Goal: Information Seeking & Learning: Learn about a topic

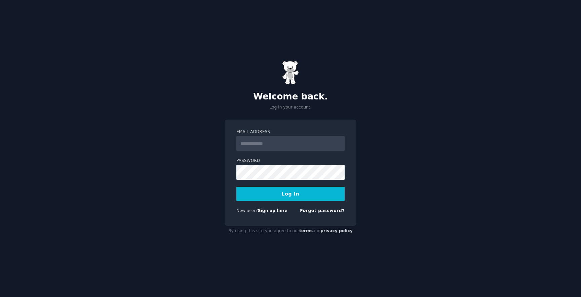
click at [268, 146] on input "Email Address" at bounding box center [290, 143] width 108 height 15
type input "**********"
click at [236, 187] on button "Log In" at bounding box center [290, 194] width 108 height 14
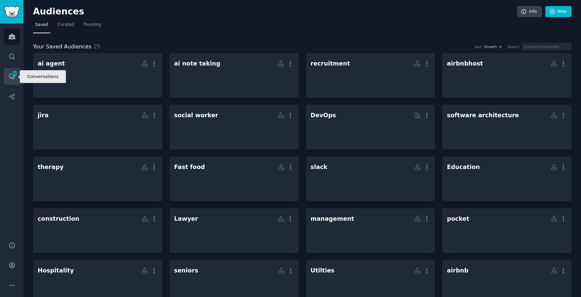
click at [12, 77] on icon "Sidebar" at bounding box center [11, 76] width 5 height 5
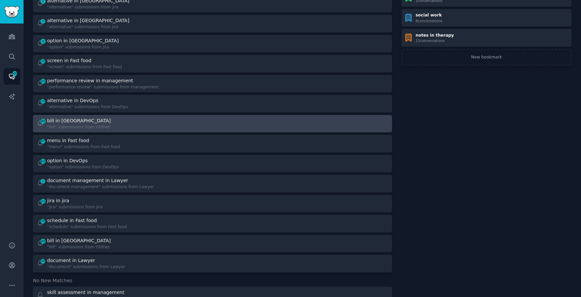
scroll to position [172, 0]
click at [90, 120] on div "bill in Utilties" at bounding box center [79, 121] width 65 height 7
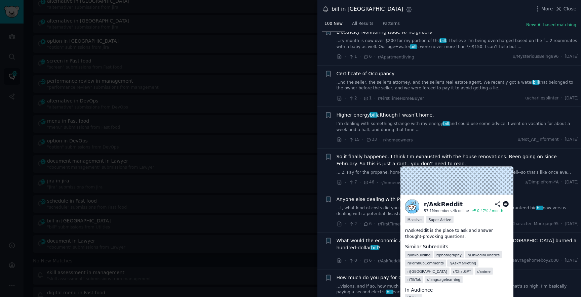
scroll to position [1590, 0]
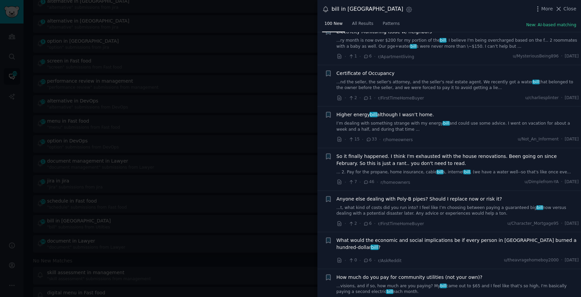
click at [401, 121] on link "I’m dealing with something strange with my energy bill and could use some advic…" at bounding box center [457, 127] width 242 height 12
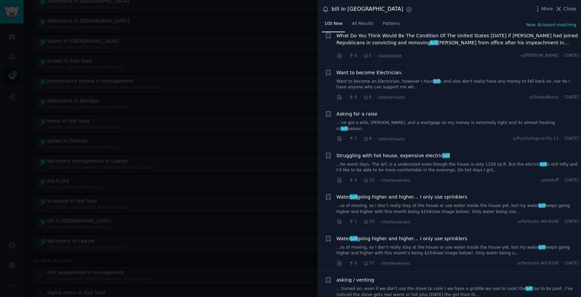
scroll to position [2924, 0]
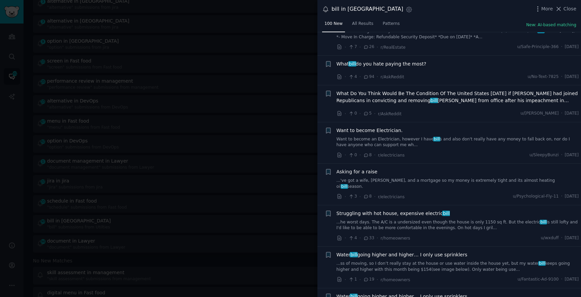
click at [248, 79] on div at bounding box center [290, 148] width 581 height 297
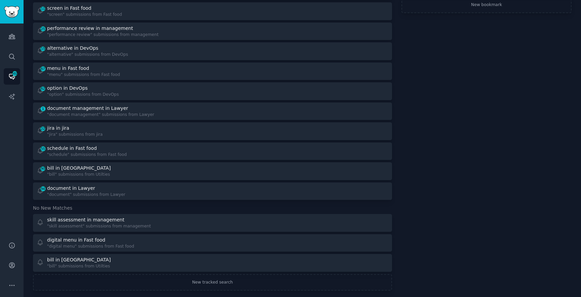
scroll to position [226, 0]
